Goal: Communication & Community: Participate in discussion

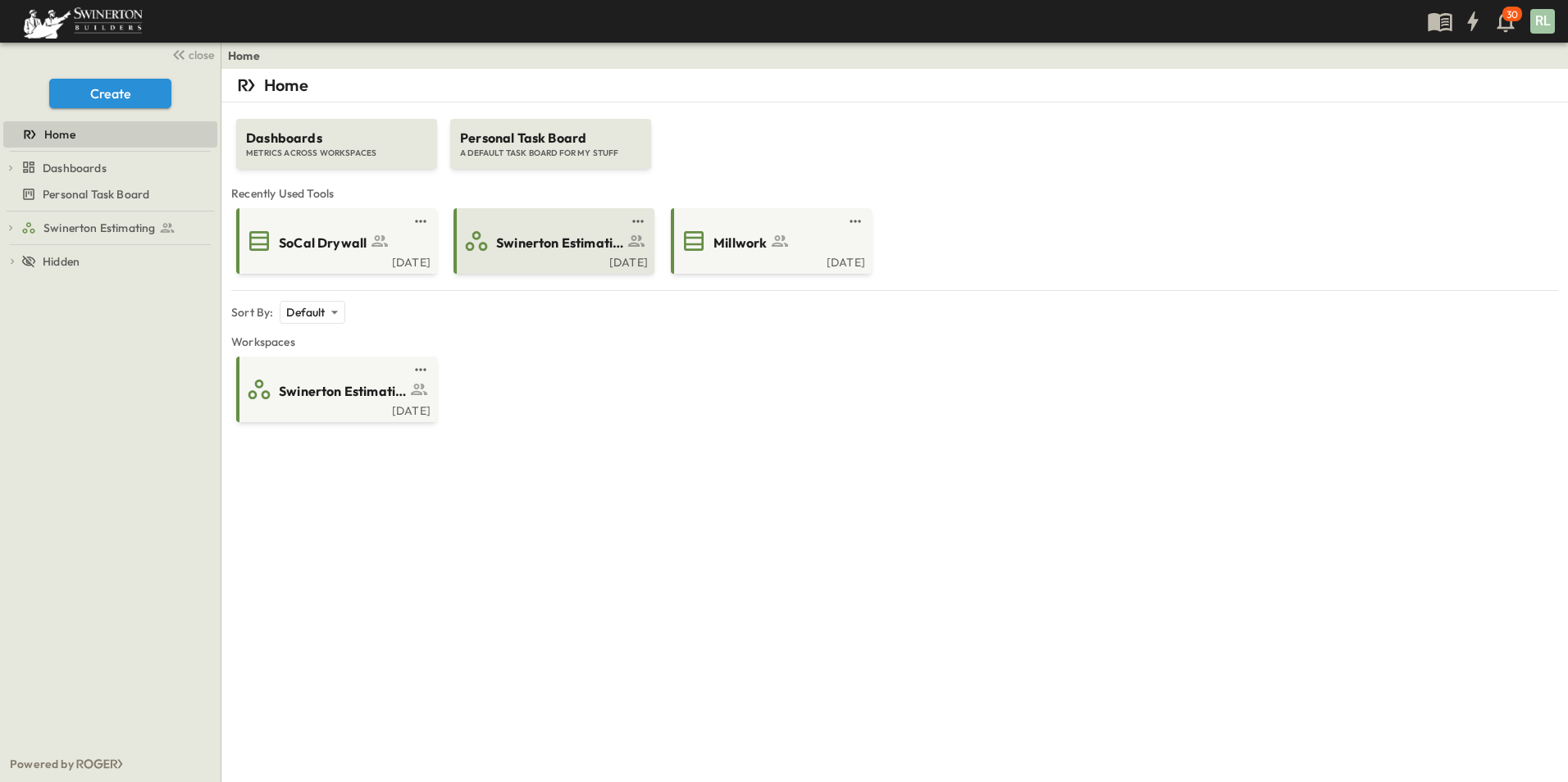
click at [557, 256] on div "[DATE]" at bounding box center [552, 261] width 191 height 14
